Goal: Transaction & Acquisition: Purchase product/service

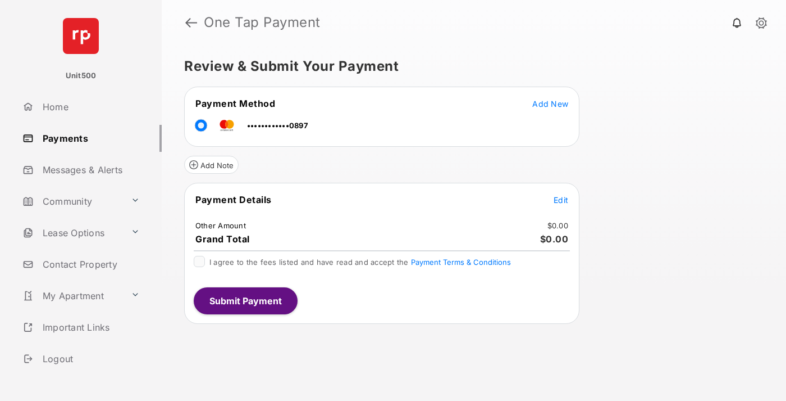
click at [561, 199] on span "Edit" at bounding box center [561, 200] width 15 height 10
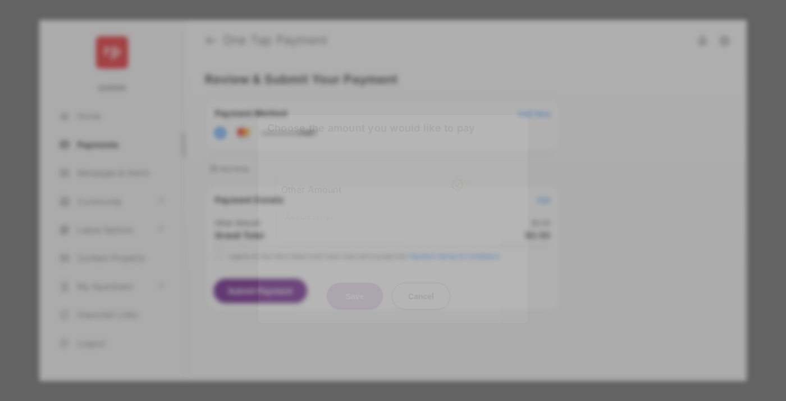
click at [372, 184] on div "Other Amount" at bounding box center [372, 188] width 182 height 19
type input "****"
click at [355, 282] on button "Save" at bounding box center [355, 295] width 56 height 27
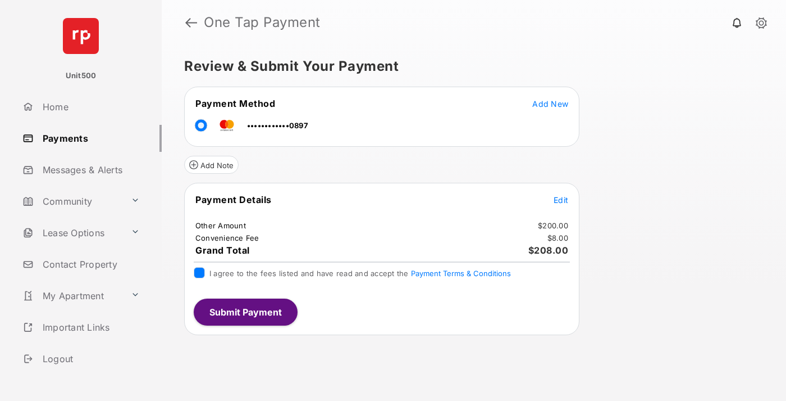
click at [245, 311] on button "Submit Payment" at bounding box center [246, 311] width 104 height 27
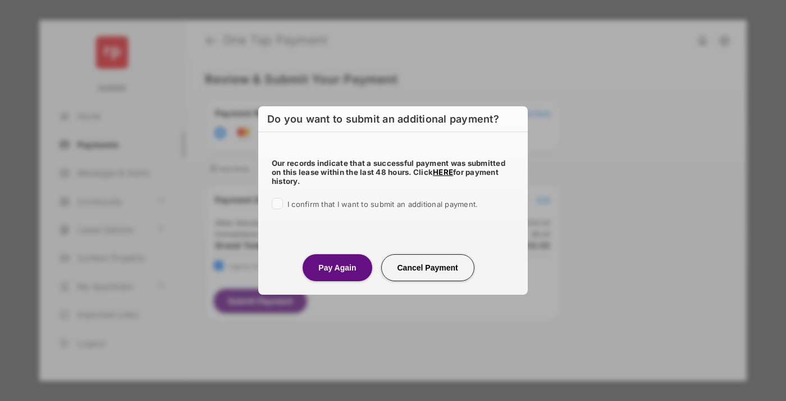
click at [337, 267] on button "Pay Again" at bounding box center [337, 267] width 69 height 27
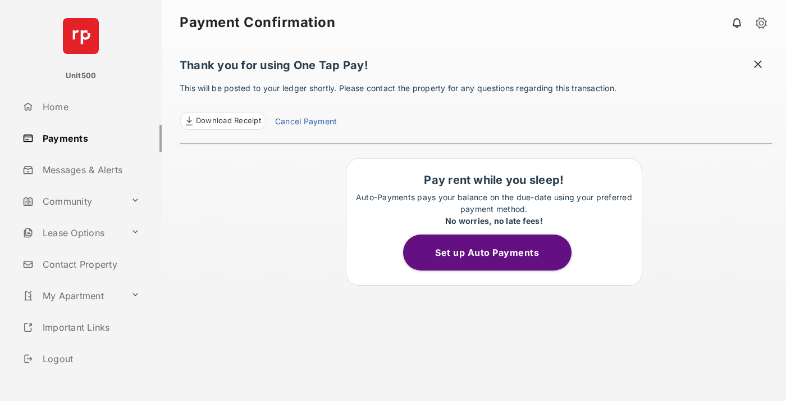
click at [222, 121] on span "Download Receipt" at bounding box center [228, 120] width 65 height 11
click at [758, 65] on span at bounding box center [758, 65] width 11 height 14
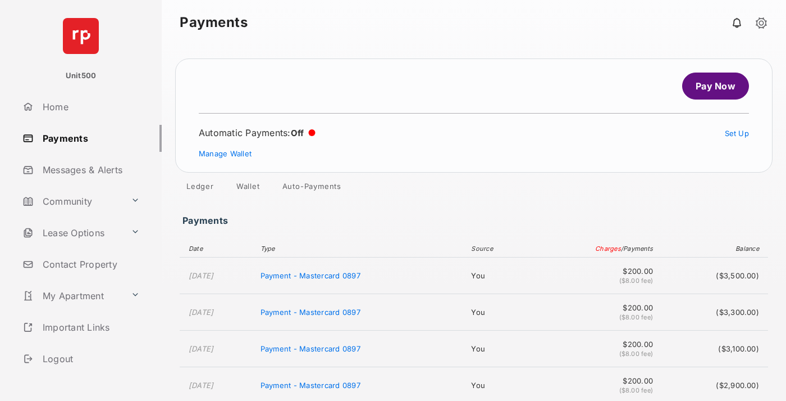
click at [225, 153] on link "Manage Wallet" at bounding box center [225, 153] width 53 height 9
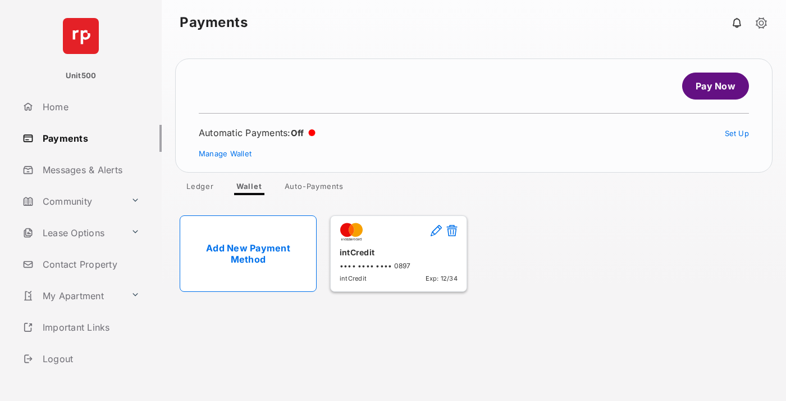
click at [452, 231] on button at bounding box center [452, 231] width 11 height 13
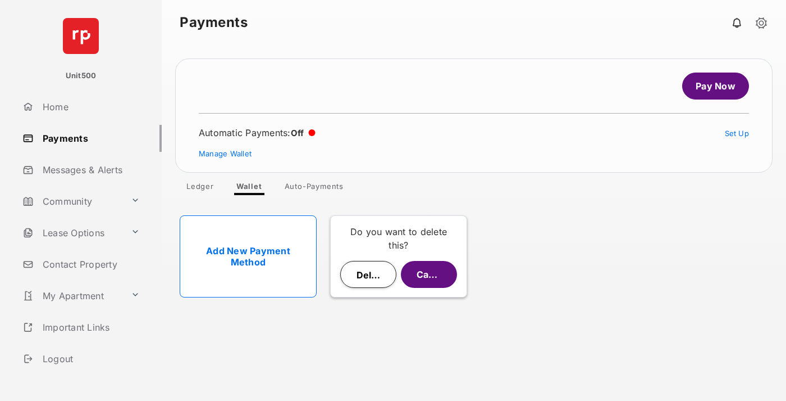
click at [369, 274] on button "Delete" at bounding box center [368, 274] width 56 height 27
